Goal: Information Seeking & Learning: Learn about a topic

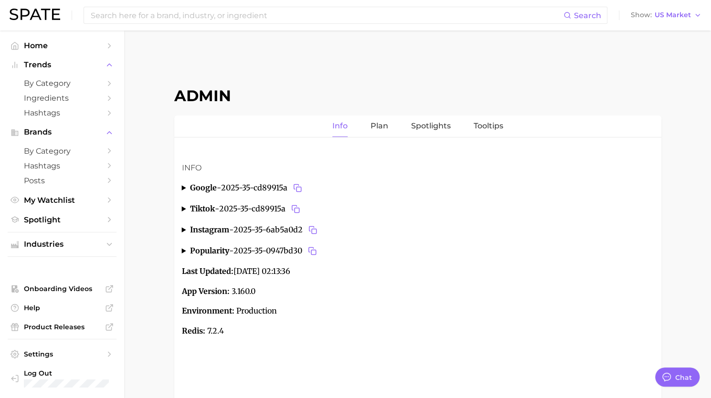
type textarea "x"
click at [163, 17] on input at bounding box center [327, 15] width 474 height 16
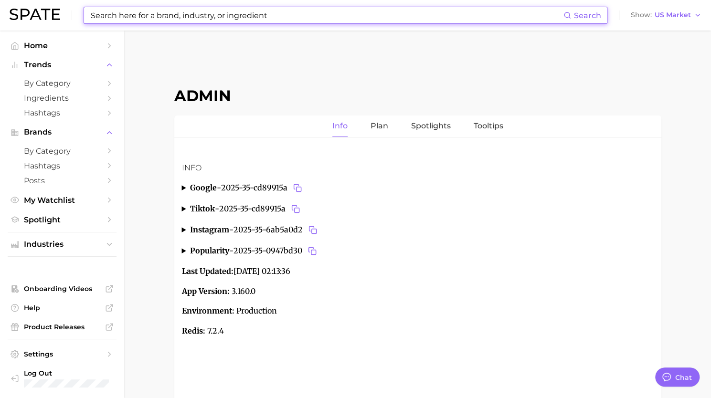
paste input "treatment"
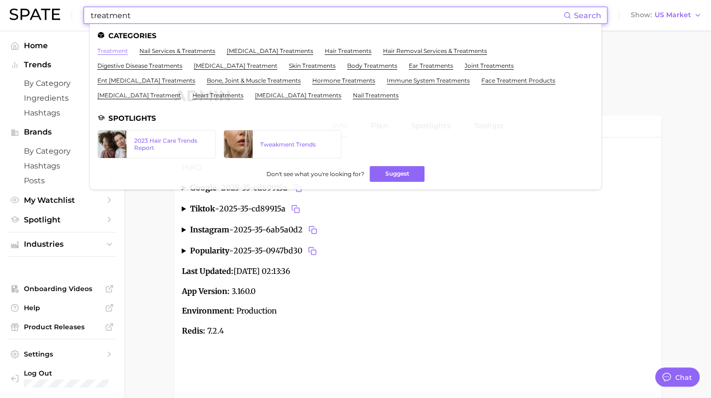
type input "treatment"
click at [112, 49] on link "treatment" at bounding box center [112, 50] width 31 height 7
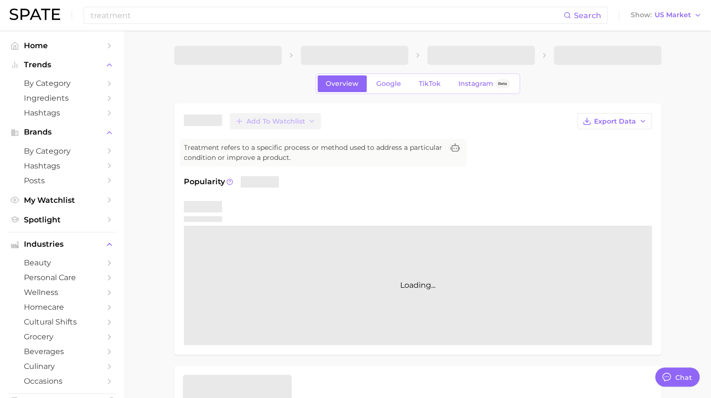
type textarea "x"
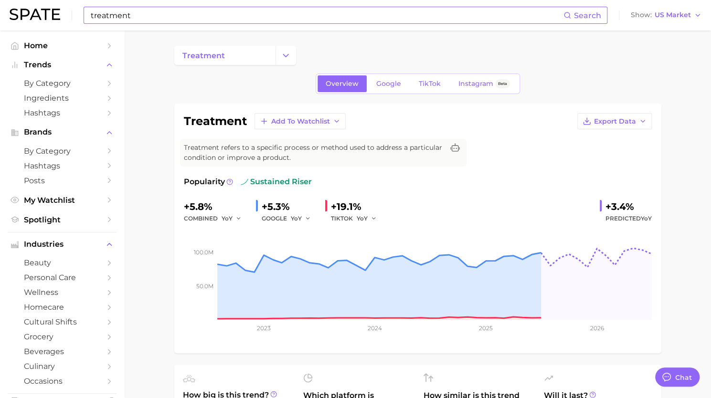
click at [136, 16] on input "treatment" at bounding box center [327, 15] width 474 height 16
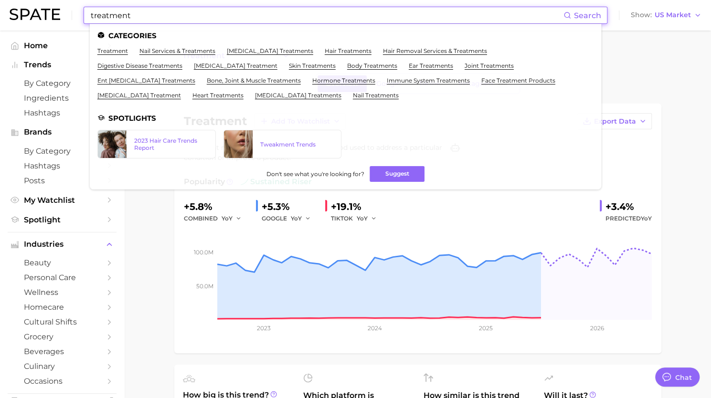
click at [136, 16] on input "treatment" at bounding box center [327, 15] width 474 height 16
paste input "mar a lago face"
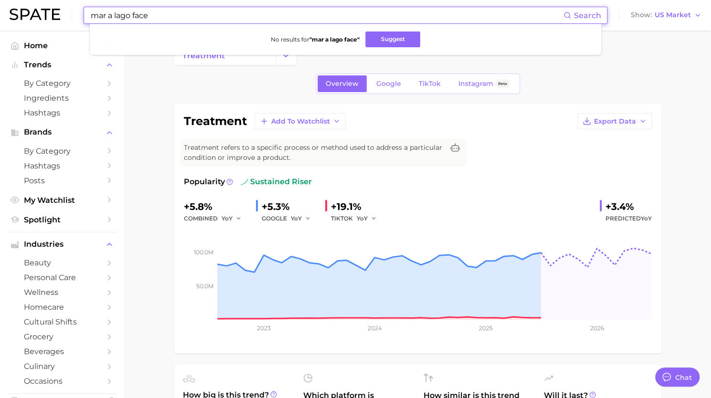
click at [112, 15] on input "mar a lago face" at bounding box center [327, 15] width 474 height 16
click at [173, 17] on input "maralago face" at bounding box center [327, 15] width 474 height 16
paste input "acupressure brush"
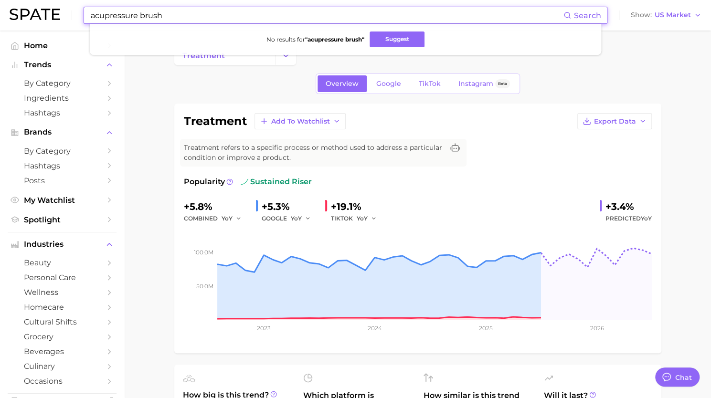
click at [139, 17] on input "acupressure brush" at bounding box center [327, 15] width 474 height 16
paste input "The enteric nervous system (ENS)"
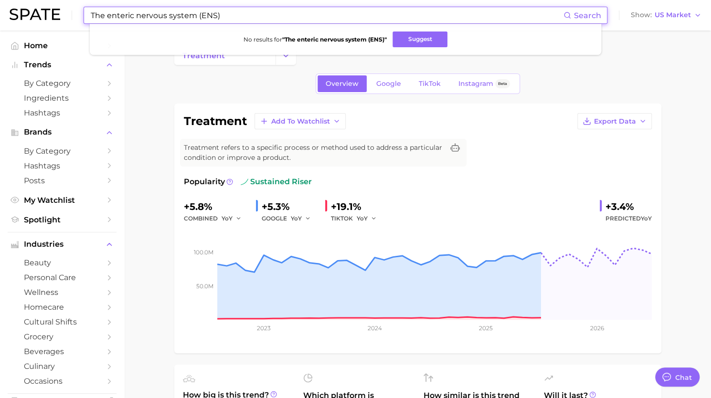
drag, startPoint x: 198, startPoint y: 14, endPoint x: 473, endPoint y: -4, distance: 275.1
click at [473, 0] on html "The enteric nervous system (ENS) Search No results for " The enteric nervous sy…" at bounding box center [355, 199] width 711 height 398
click at [96, 16] on input "The enteric nervous system" at bounding box center [327, 15] width 474 height 16
click at [159, 13] on input "the enteric nervous system" at bounding box center [327, 15] width 474 height 16
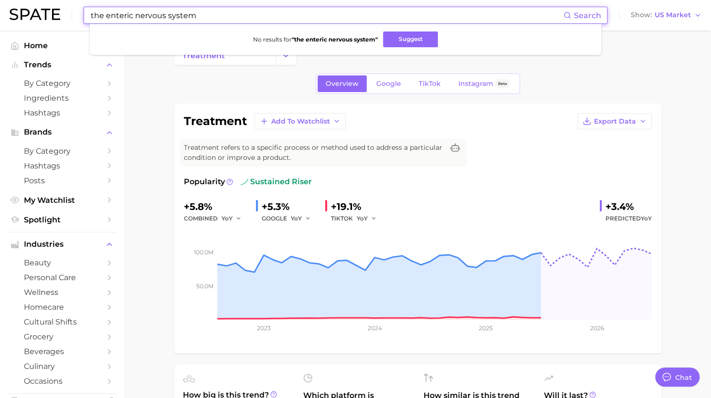
click at [159, 13] on input "the enteric nervous system" at bounding box center [327, 15] width 474 height 16
paste input "[PERSON_NAME]"
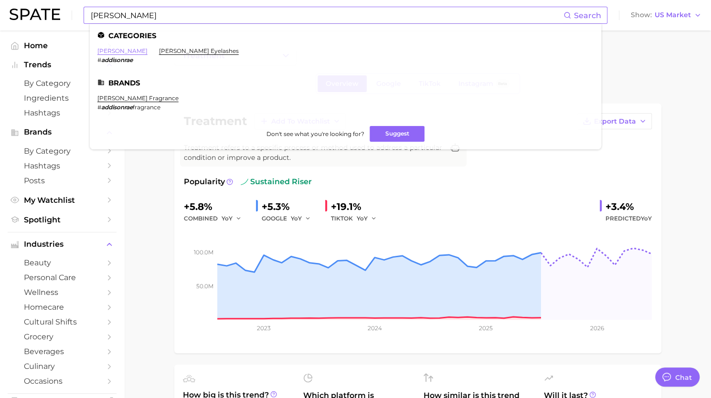
click at [119, 51] on link "[PERSON_NAME]" at bounding box center [122, 50] width 50 height 7
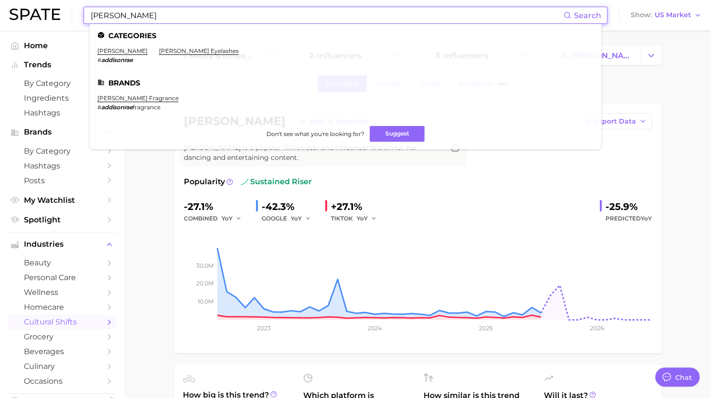
click at [135, 14] on input "[PERSON_NAME]" at bounding box center [327, 15] width 474 height 16
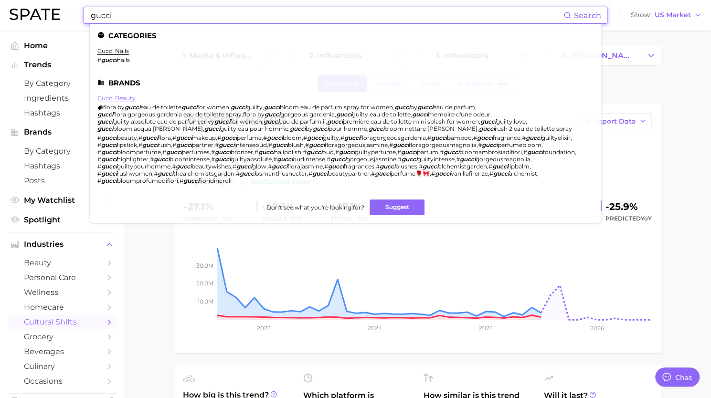
type input "gucci"
click at [119, 99] on link "gucci beauty" at bounding box center [116, 98] width 38 height 7
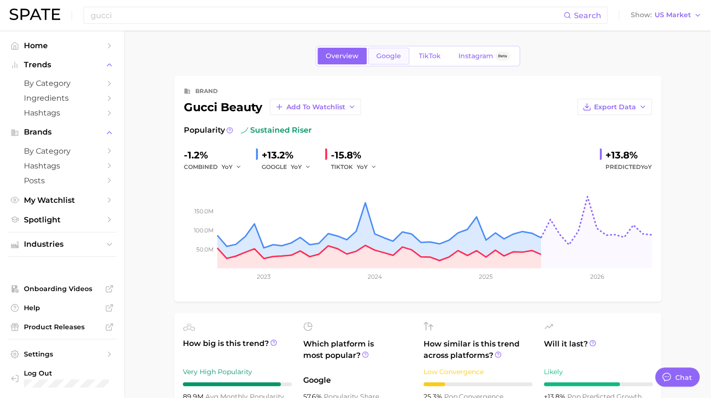
click at [391, 52] on span "Google" at bounding box center [388, 56] width 25 height 8
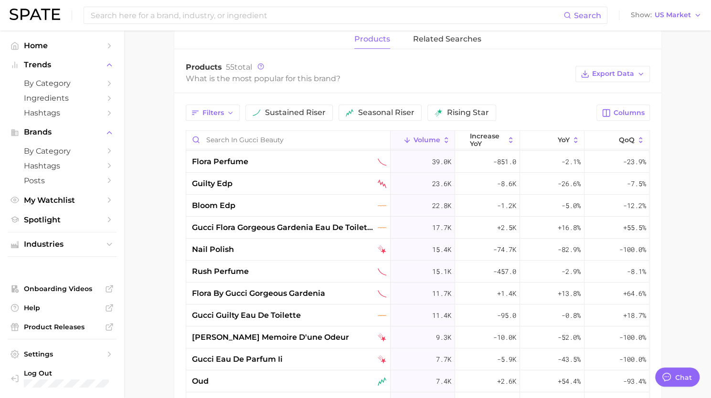
scroll to position [96, 0]
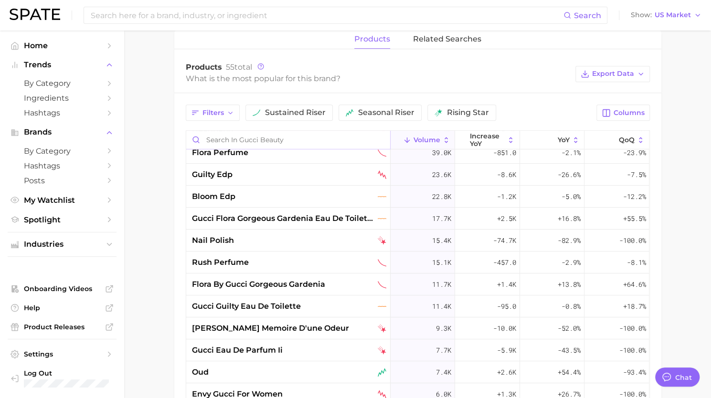
click at [241, 144] on input "Search in gucci beauty" at bounding box center [288, 140] width 204 height 18
paste input "intense"
type input "intense"
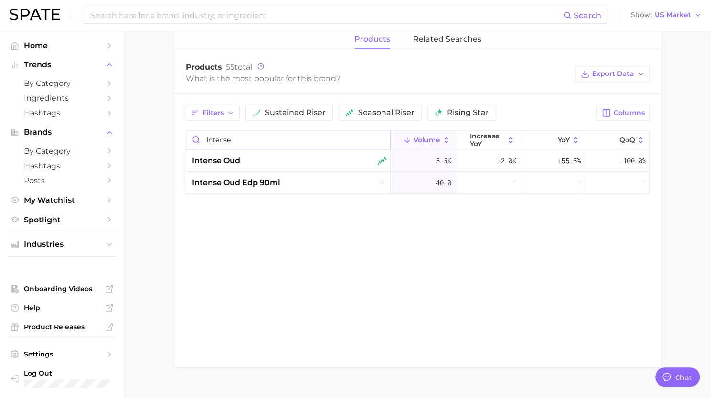
click at [380, 136] on input "intense" at bounding box center [288, 140] width 204 height 18
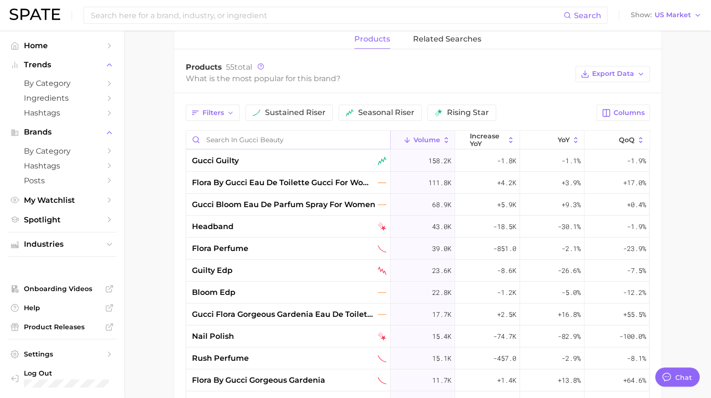
click at [243, 139] on input "Search in gucci beauty" at bounding box center [288, 140] width 204 height 18
paste input "Gorgeous Gardenia"
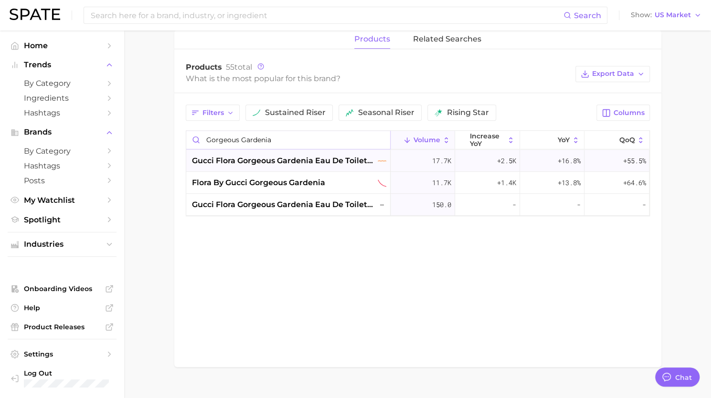
type input "Gorgeous Gardenia"
click at [344, 156] on span "gucci flora gorgeous gardenia eau de toilette spray" at bounding box center [284, 160] width 184 height 11
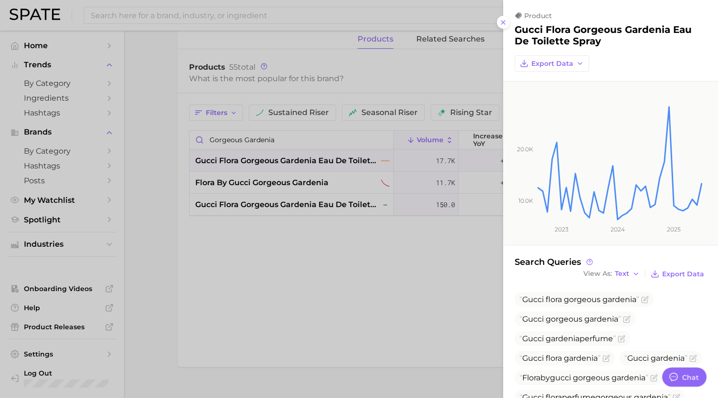
click at [331, 197] on div at bounding box center [359, 199] width 718 height 398
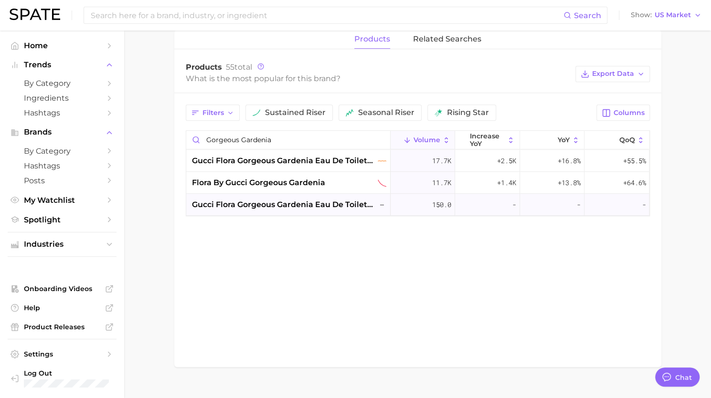
click at [330, 205] on span "gucci flora gorgeous gardenia eau de toilette for her" at bounding box center [284, 204] width 184 height 11
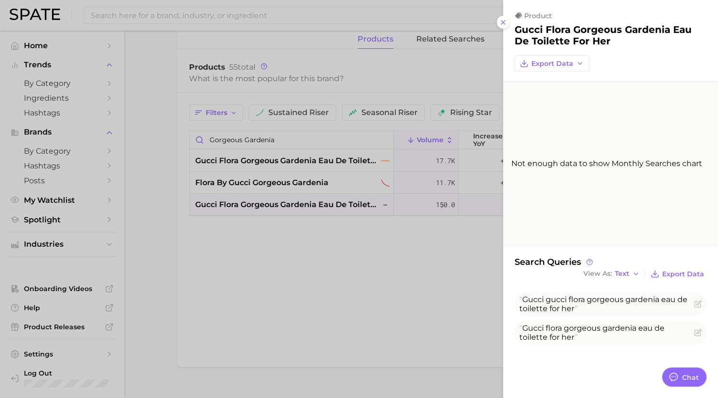
click at [321, 155] on div at bounding box center [359, 199] width 718 height 398
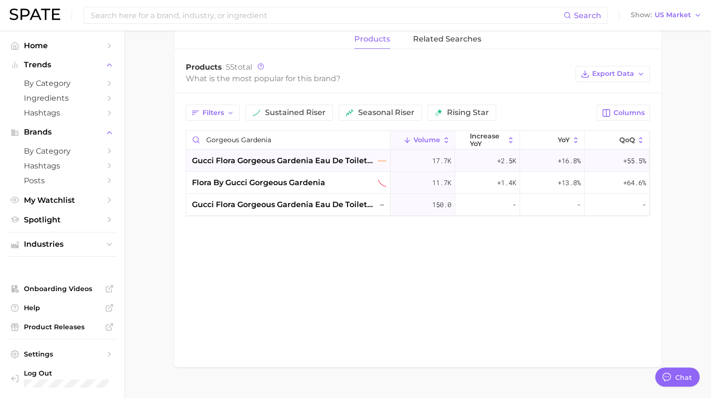
click at [317, 161] on span "gucci flora gorgeous gardenia eau de toilette spray" at bounding box center [284, 160] width 184 height 11
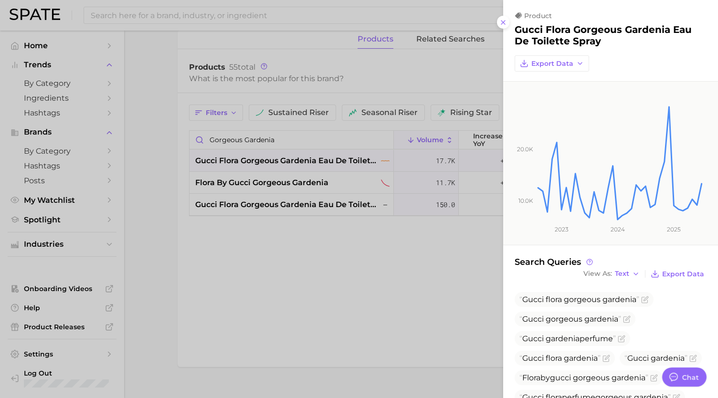
click at [318, 202] on div at bounding box center [359, 199] width 718 height 398
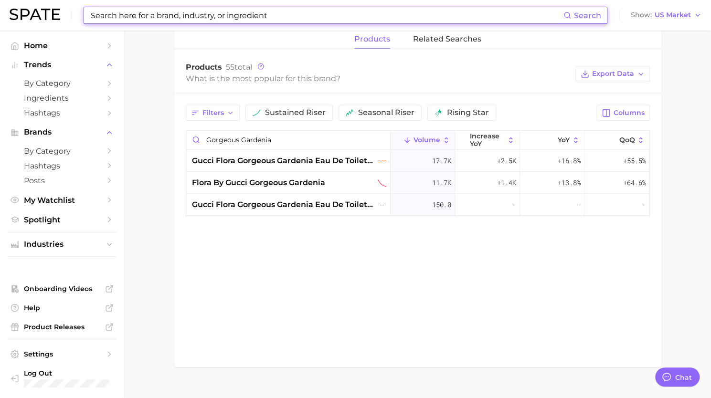
click at [149, 14] on input at bounding box center [327, 15] width 474 height 16
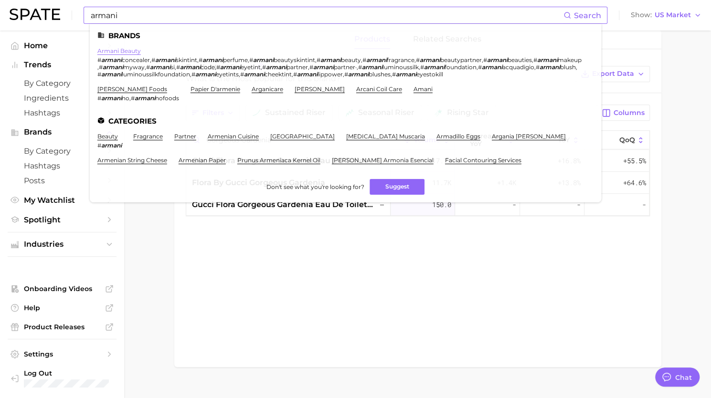
click at [129, 53] on link "armani beauty" at bounding box center [118, 50] width 43 height 7
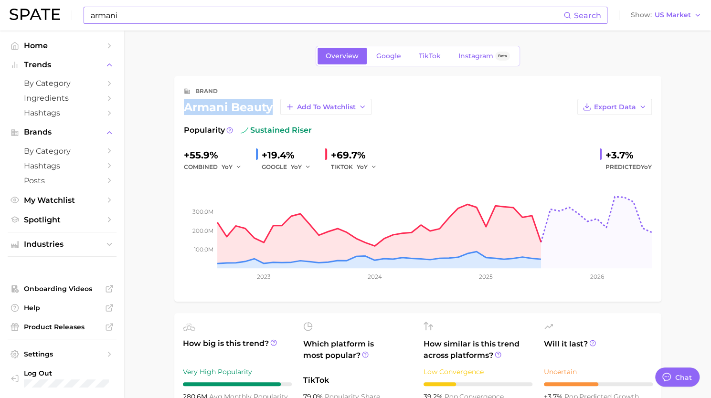
drag, startPoint x: 272, startPoint y: 110, endPoint x: 179, endPoint y: 102, distance: 93.4
click at [179, 102] on div "brand armani beauty Add to Watchlist Export Data Popularity sustained riser +55…" at bounding box center [417, 189] width 487 height 226
copy div "armani beauty"
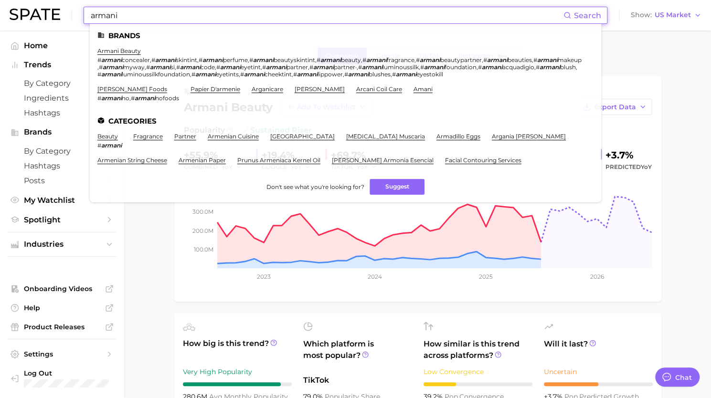
click at [132, 19] on input "armani" at bounding box center [327, 15] width 474 height 16
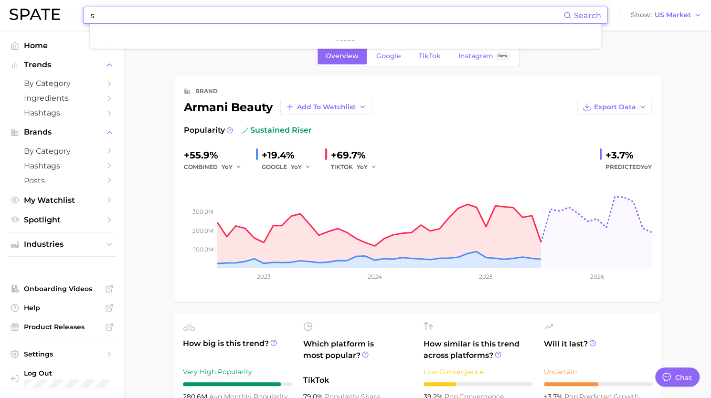
click at [132, 19] on input "s" at bounding box center [327, 15] width 474 height 16
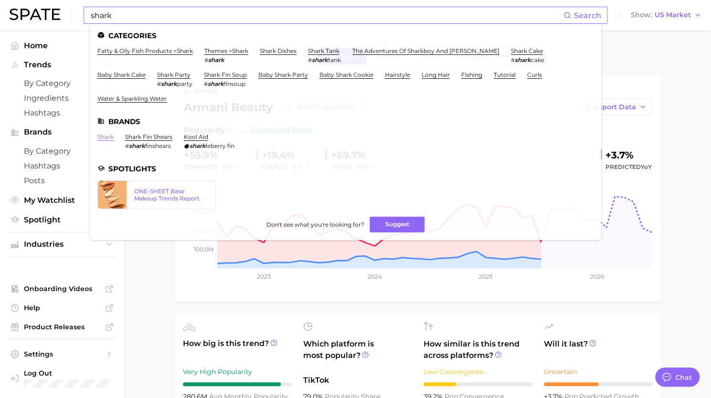
click at [109, 136] on link "shark" at bounding box center [105, 136] width 16 height 7
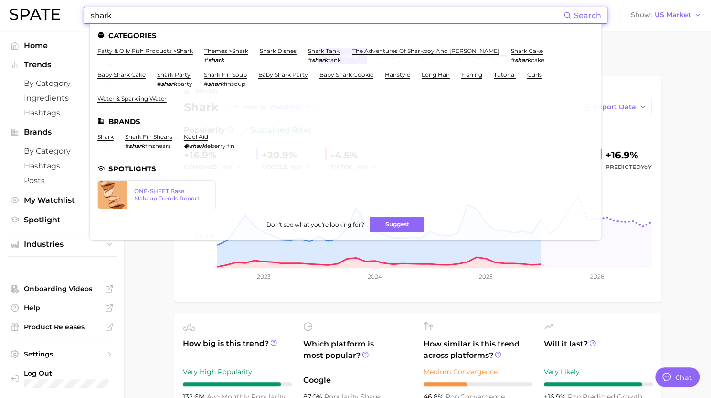
click at [126, 11] on input "shark" at bounding box center [327, 15] width 474 height 16
paste input "mine perfumery"
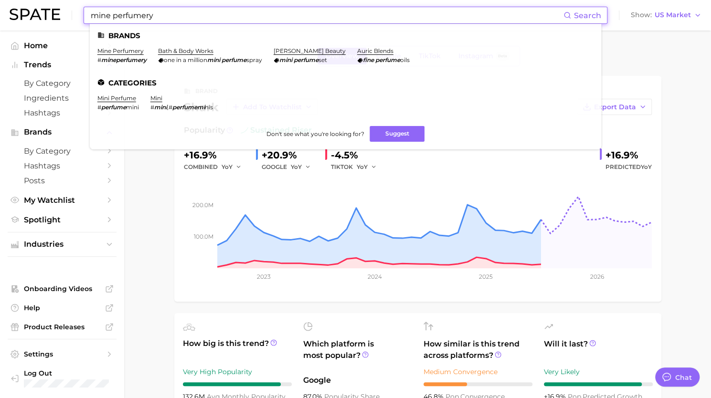
click at [159, 15] on input "mine perfumery" at bounding box center [327, 15] width 474 height 16
paste input "sesame perfume"
click at [159, 15] on input "sesame perfume" at bounding box center [327, 15] width 474 height 16
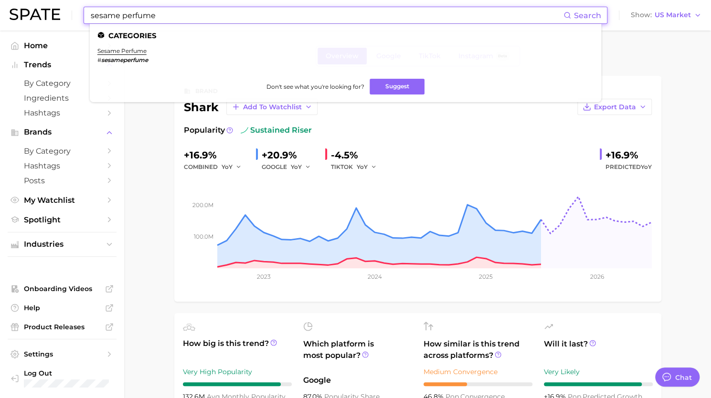
click at [151, 19] on input "sesame perfume" at bounding box center [327, 15] width 474 height 16
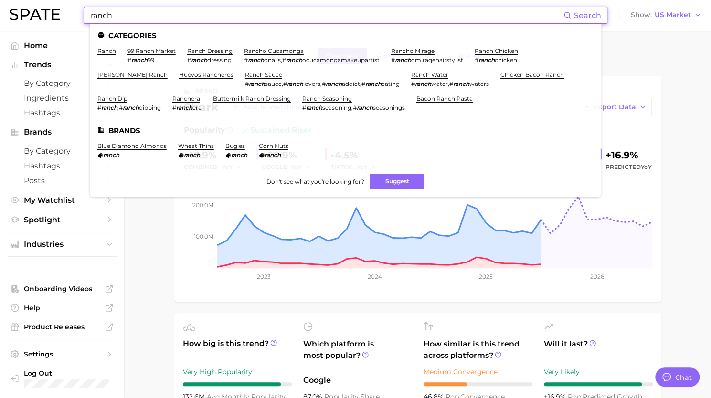
click at [128, 17] on input "ranch" at bounding box center [327, 15] width 474 height 16
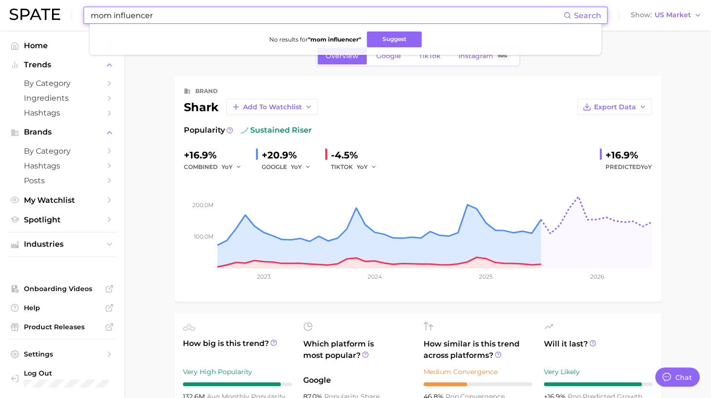
click at [118, 18] on input "mom influencer" at bounding box center [327, 15] width 474 height 16
paste input "ingrown hai"
click at [118, 18] on input "[MEDICAL_DATA]" at bounding box center [327, 15] width 474 height 16
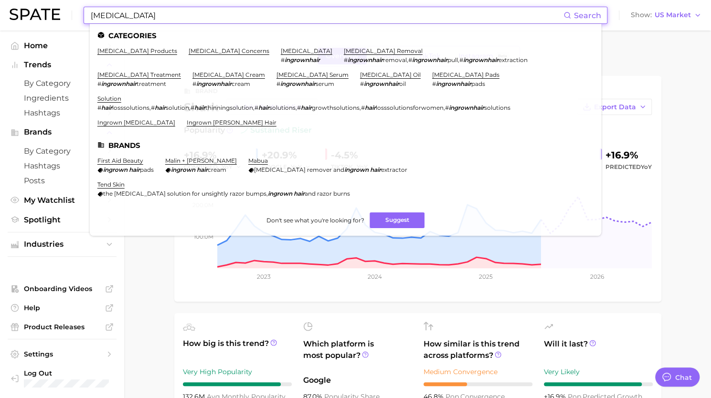
click at [144, 21] on input "[MEDICAL_DATA]" at bounding box center [327, 15] width 474 height 16
paste input "ce cream"
click at [144, 21] on input "ice cream" at bounding box center [327, 15] width 474 height 16
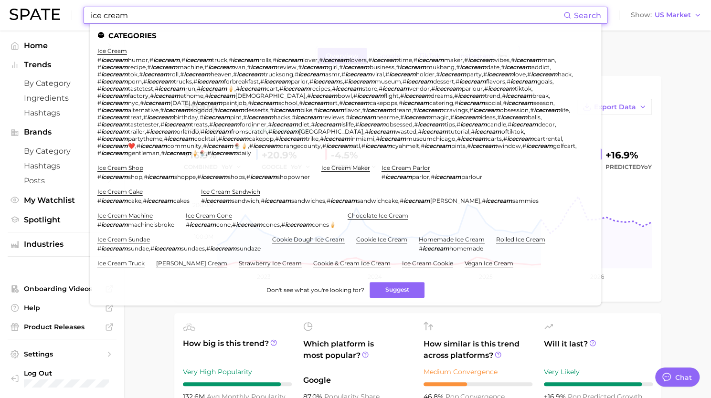
click at [114, 17] on input "ice cream" at bounding box center [327, 15] width 474 height 16
paste input "begin health"
click at [114, 17] on input "ice cream" at bounding box center [327, 15] width 474 height 16
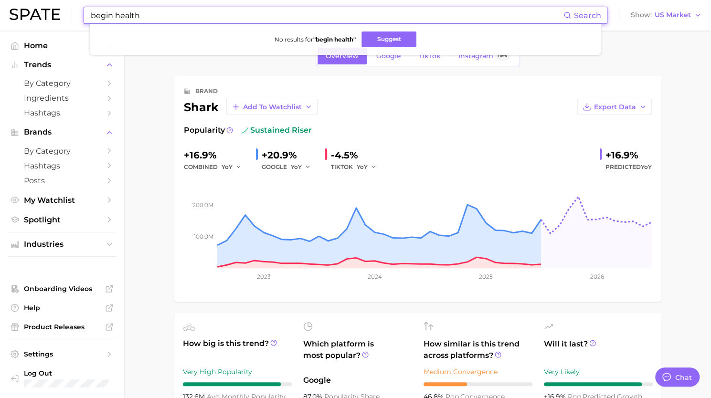
click at [109, 8] on input "begin health" at bounding box center [327, 15] width 474 height 16
paste input "hand foot mou"
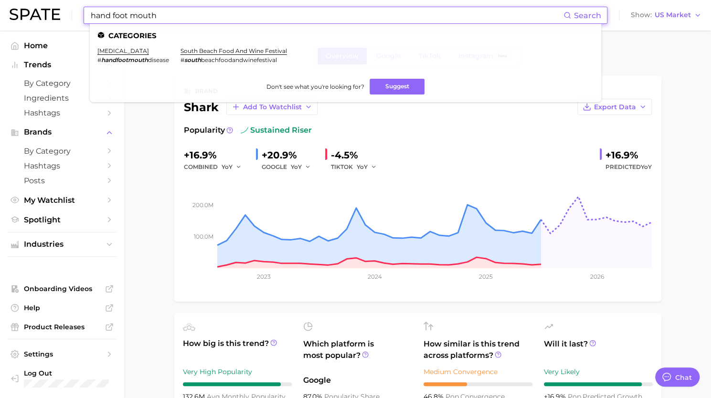
click at [143, 22] on input "hand foot mouth" at bounding box center [327, 15] width 474 height 16
paste input "llama naturals"
click at [143, 22] on input "llama naturals" at bounding box center [327, 15] width 474 height 16
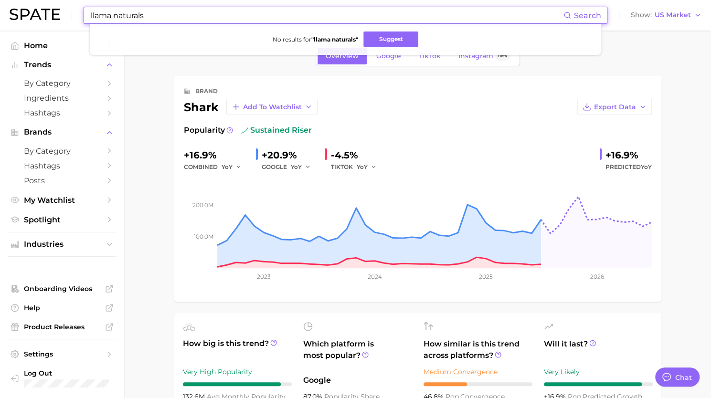
click at [90, 14] on input "llama naturals" at bounding box center [327, 15] width 474 height 16
type input "lama naturals"
